Goal: Task Accomplishment & Management: Use online tool/utility

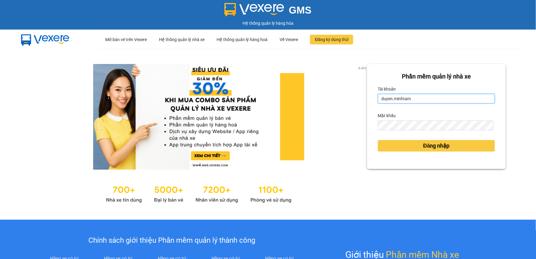
click at [382, 99] on input "duyen.minhtam" at bounding box center [436, 99] width 117 height 10
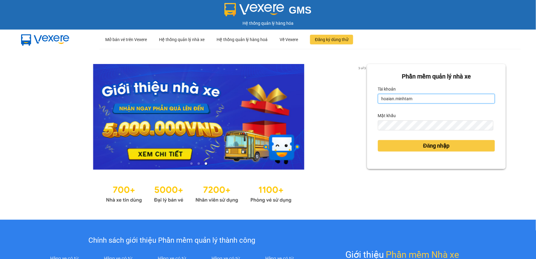
type input "hoaian.minhtam"
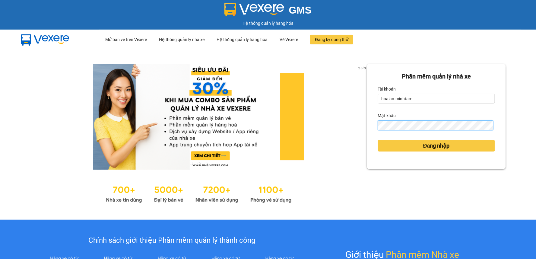
click at [378, 140] on button "Đăng nhập" at bounding box center [436, 145] width 117 height 11
